Goal: Obtain resource: Download file/media

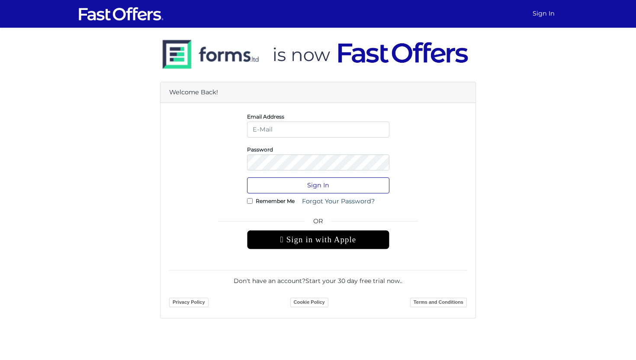
type input "[PERSON_NAME][EMAIL_ADDRESS][DOMAIN_NAME]"
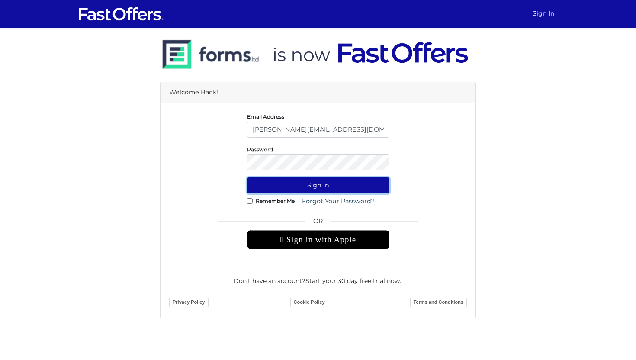
click at [298, 187] on button "Sign In" at bounding box center [318, 185] width 142 height 16
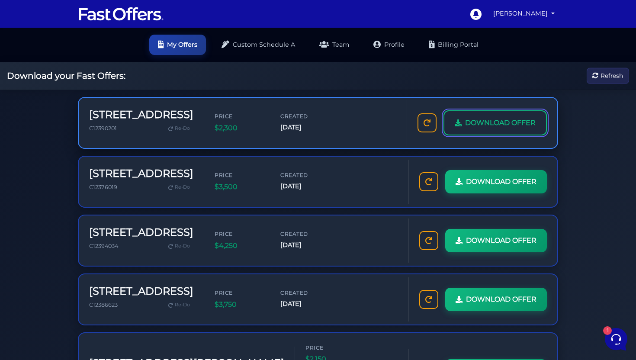
click at [491, 125] on span "DOWNLOAD OFFER" at bounding box center [500, 122] width 70 height 11
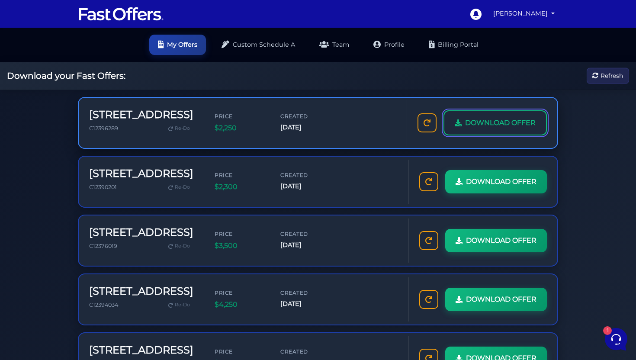
click at [511, 129] on link "DOWNLOAD OFFER" at bounding box center [494, 122] width 103 height 25
